Goal: Task Accomplishment & Management: Use online tool/utility

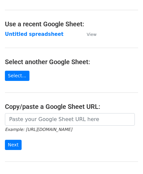
scroll to position [66, 0]
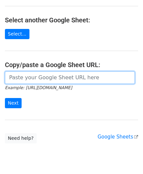
click at [32, 78] on input "url" at bounding box center [70, 77] width 130 height 12
paste input "[URL][DOMAIN_NAME]"
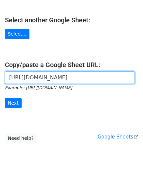
scroll to position [0, 145]
type input "[URL][DOMAIN_NAME]"
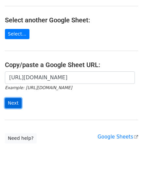
click at [14, 101] on input "Next" at bounding box center [13, 103] width 17 height 10
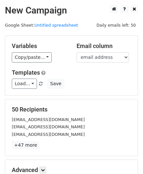
scroll to position [80, 0]
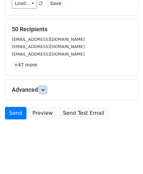
click at [45, 88] on icon at bounding box center [43, 90] width 4 height 4
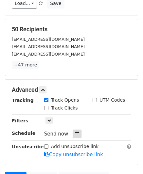
click at [75, 132] on icon at bounding box center [77, 133] width 4 height 5
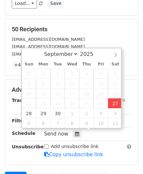
type input "2025-09-27 14:54"
type input "02"
type input "54"
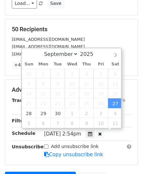
scroll to position [0, 0]
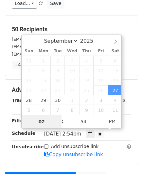
paste input "5"
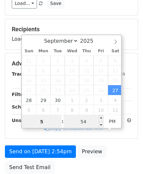
type input "5"
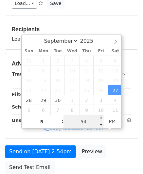
type input "2025-09-27 17:54"
type input "05"
click at [94, 121] on input "54" at bounding box center [84, 121] width 40 height 13
type input "00"
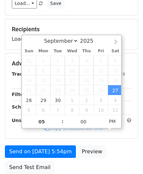
type input "2025-09-27 17:00"
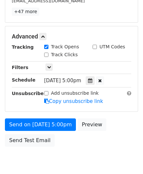
scroll to position [159, 0]
